Goal: Information Seeking & Learning: Learn about a topic

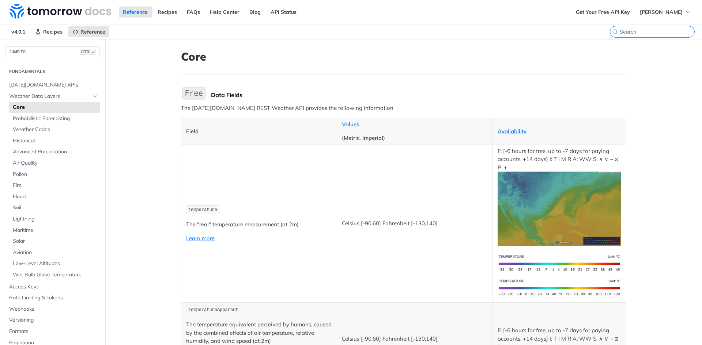
click at [646, 31] on input "search" at bounding box center [657, 32] width 75 height 7
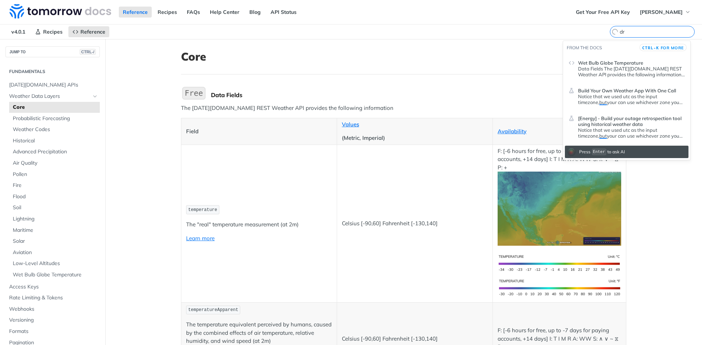
type input "d"
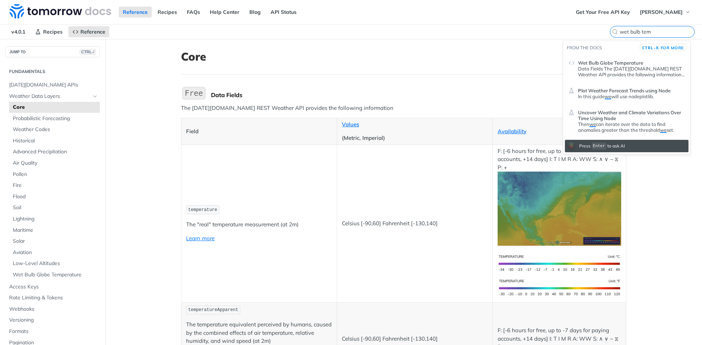
type input "wet bulb tem"
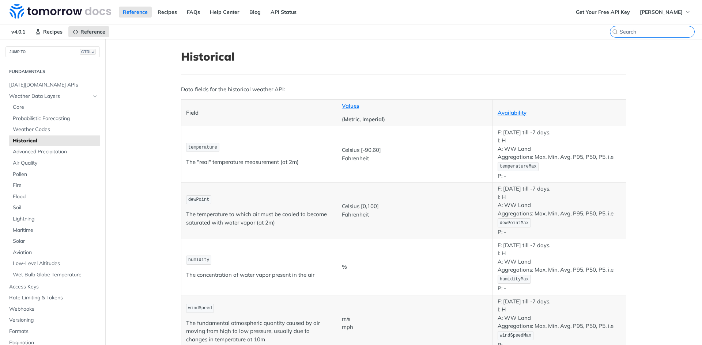
click at [653, 33] on input "CTRL-K" at bounding box center [657, 32] width 75 height 7
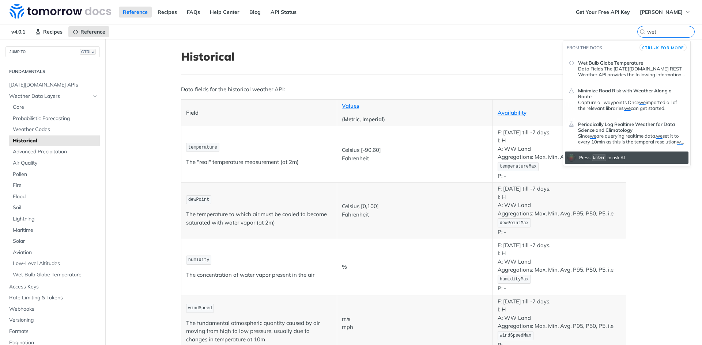
click at [625, 68] on p "Data Fields The Tomorrow.io REST Weather API provides the following information…" at bounding box center [631, 72] width 107 height 12
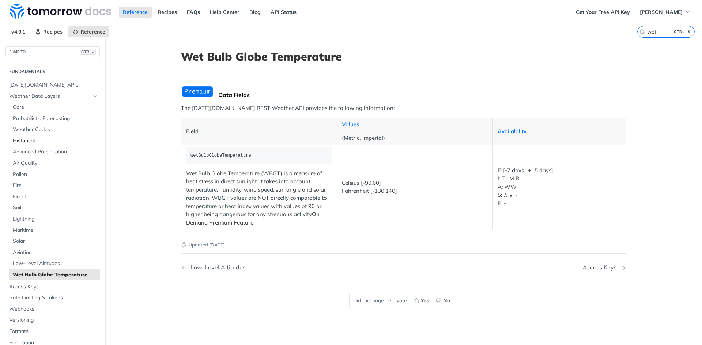
click at [22, 140] on span "Historical" at bounding box center [55, 140] width 85 height 7
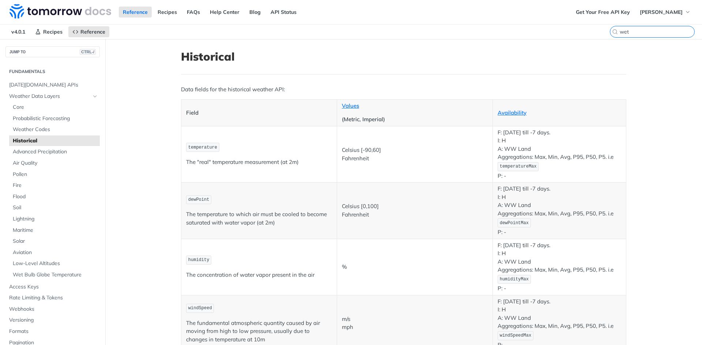
click at [657, 32] on input "wet" at bounding box center [657, 32] width 75 height 7
type input "w"
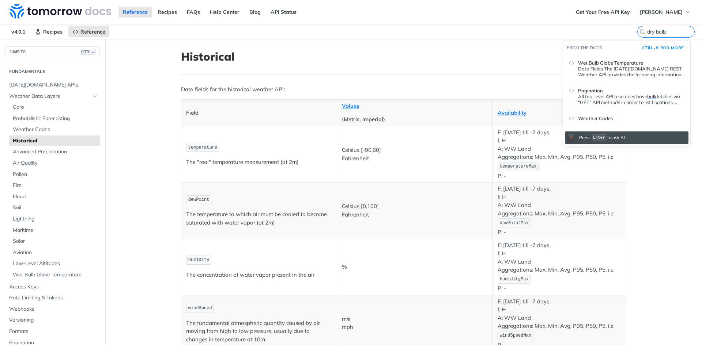
click at [517, 34] on nav "v4.0.1 Recipes Reference" at bounding box center [318, 31] width 637 height 15
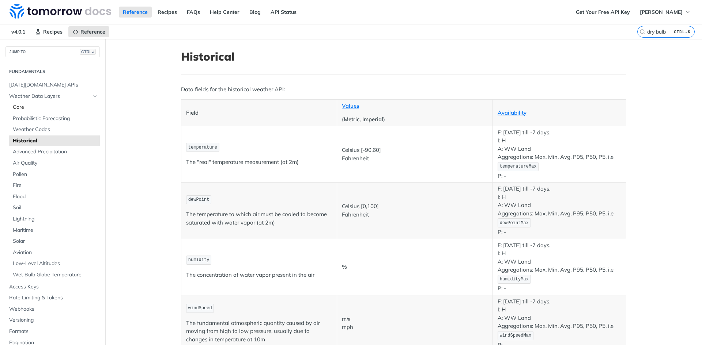
click at [20, 108] on span "Core" at bounding box center [55, 107] width 85 height 7
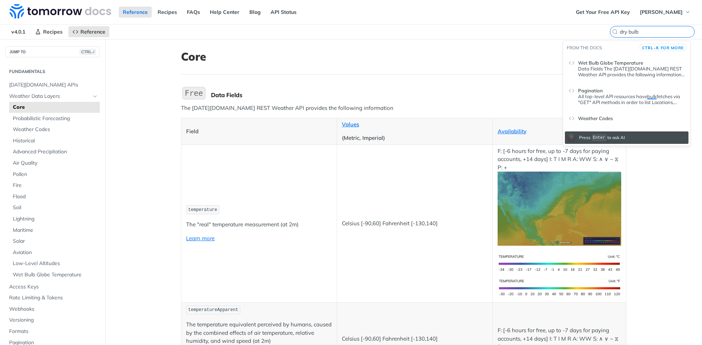
click at [646, 32] on input "dry bulb" at bounding box center [657, 32] width 75 height 7
drag, startPoint x: 654, startPoint y: 31, endPoint x: 581, endPoint y: 32, distance: 73.1
click at [581, 32] on div "v4.0.1 Recipes Reference Core dry bulb" at bounding box center [351, 31] width 702 height 15
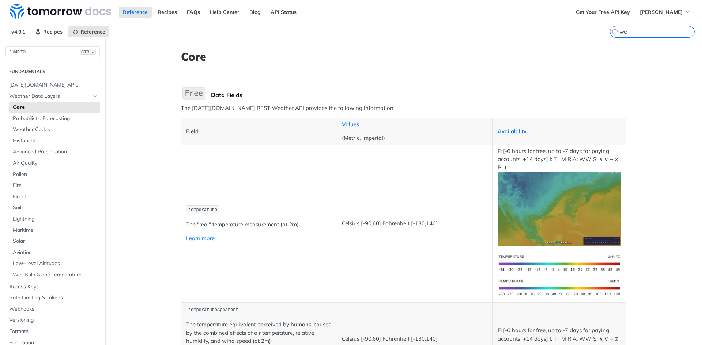
type input "w"
type input "dry bulb"
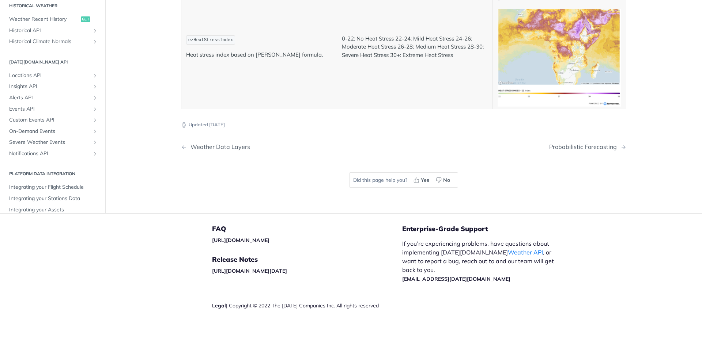
scroll to position [320, 0]
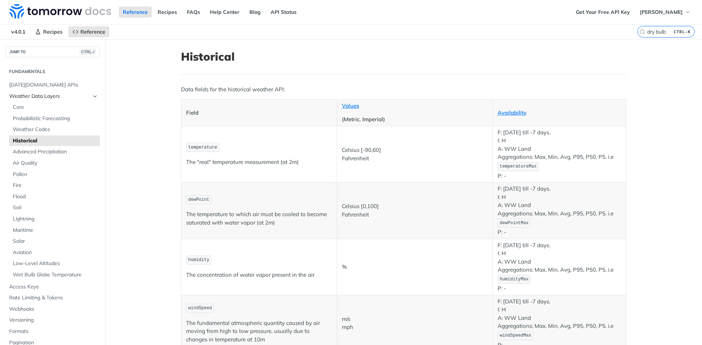
click at [92, 95] on icon "Hide subpages for Weather Data Layers" at bounding box center [95, 97] width 6 height 6
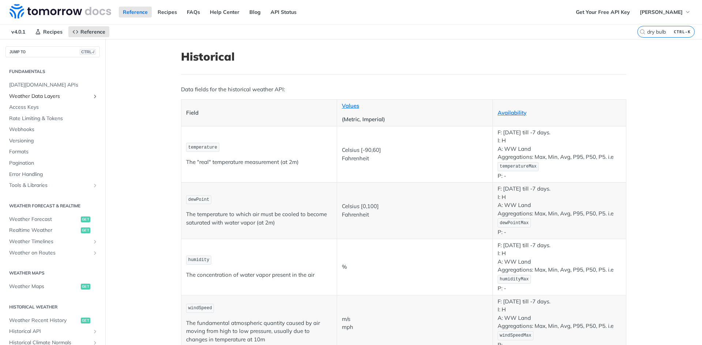
click at [92, 95] on icon "Show subpages for Weather Data Layers" at bounding box center [95, 97] width 6 height 6
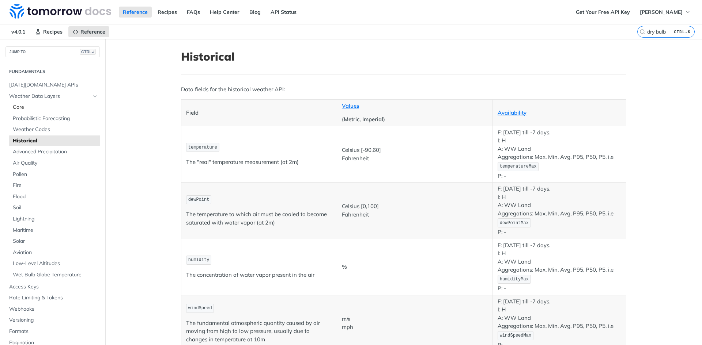
click at [19, 105] on span "Core" at bounding box center [55, 107] width 85 height 7
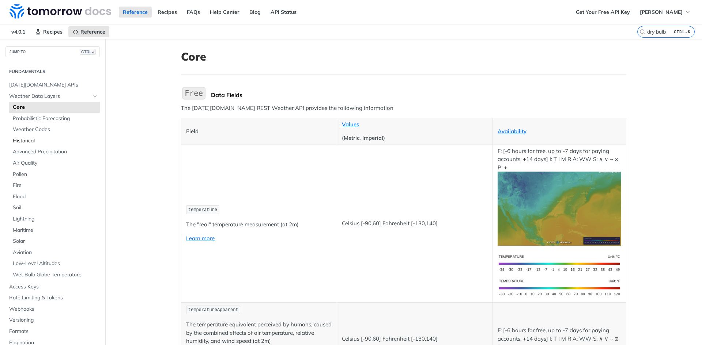
click at [25, 141] on span "Historical" at bounding box center [55, 140] width 85 height 7
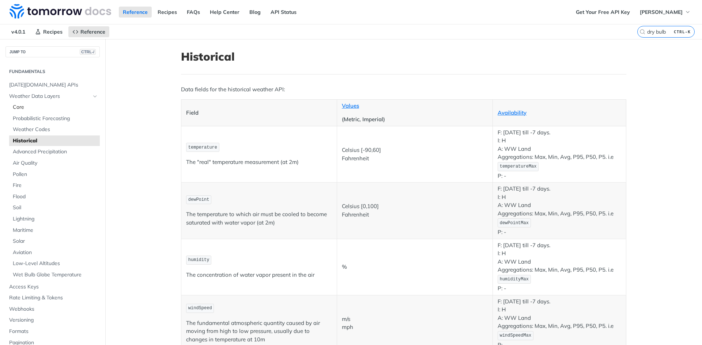
click at [21, 107] on span "Core" at bounding box center [55, 107] width 85 height 7
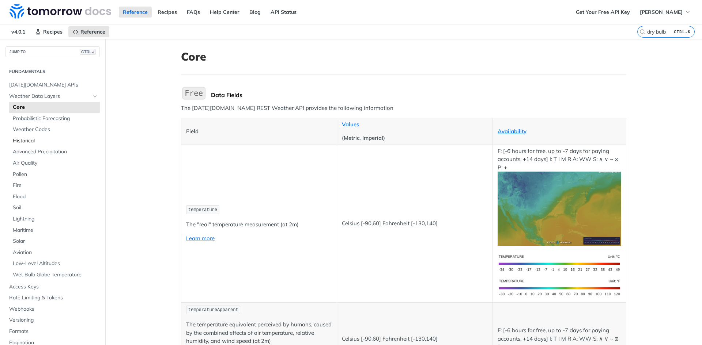
click at [23, 140] on span "Historical" at bounding box center [55, 140] width 85 height 7
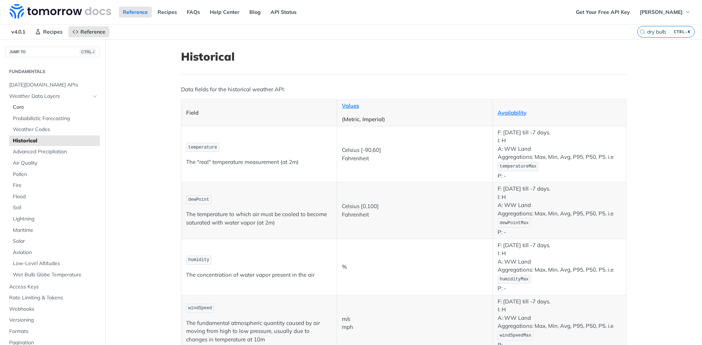
click at [19, 106] on span "Core" at bounding box center [55, 107] width 85 height 7
